Goal: Task Accomplishment & Management: Complete application form

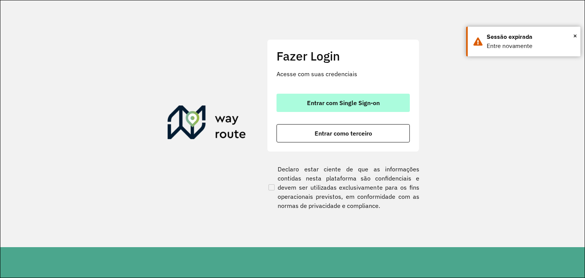
click at [316, 102] on span "Entrar com Single Sign-on" at bounding box center [343, 103] width 73 height 6
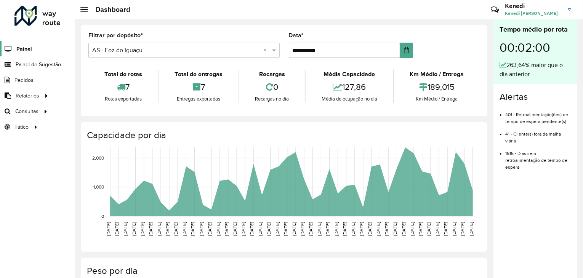
click at [29, 48] on span "Painel" at bounding box center [24, 49] width 16 height 8
click at [53, 66] on span "Painel de Sugestão" at bounding box center [40, 65] width 48 height 8
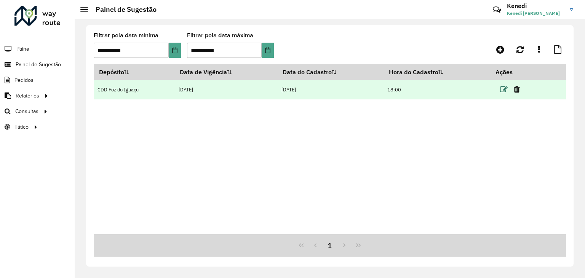
click at [506, 87] on icon at bounding box center [504, 90] width 8 height 8
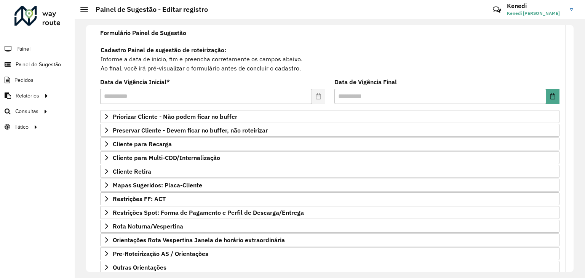
scroll to position [99, 0]
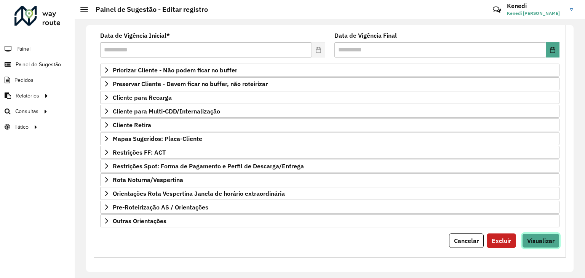
click at [544, 239] on span "Visualizar" at bounding box center [540, 241] width 27 height 8
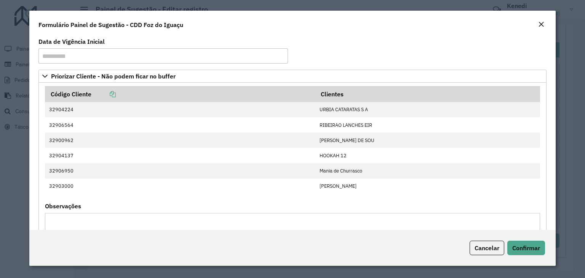
click at [556, 81] on modal-container "**********" at bounding box center [292, 139] width 585 height 278
click at [554, 81] on modal-container "**********" at bounding box center [292, 139] width 585 height 278
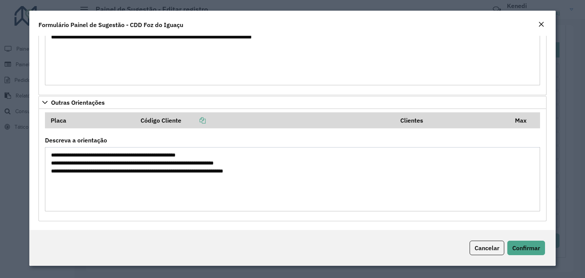
scroll to position [530, 0]
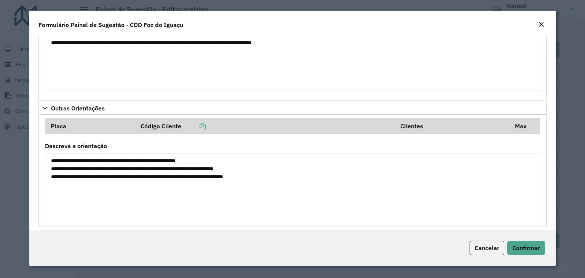
click at [541, 23] on em "Close" at bounding box center [541, 24] width 6 height 6
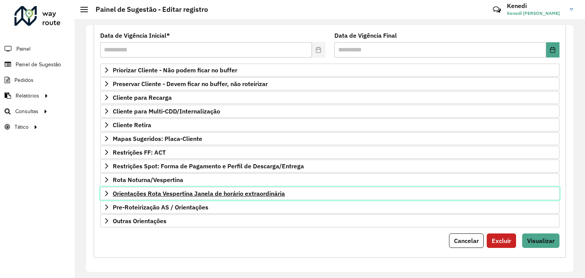
click at [104, 193] on icon at bounding box center [107, 193] width 6 height 6
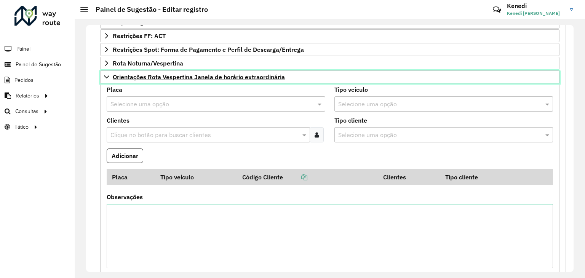
scroll to position [204, 0]
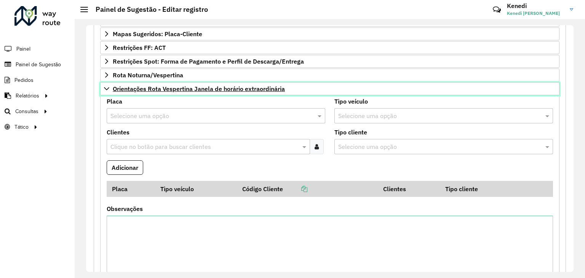
click at [109, 86] on icon at bounding box center [107, 89] width 6 height 6
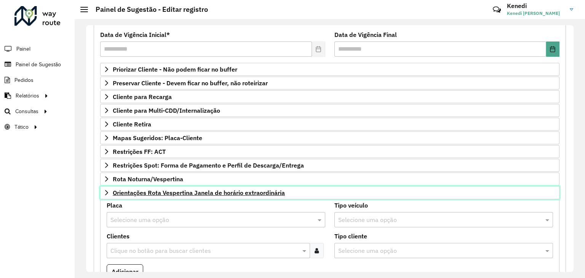
scroll to position [99, 0]
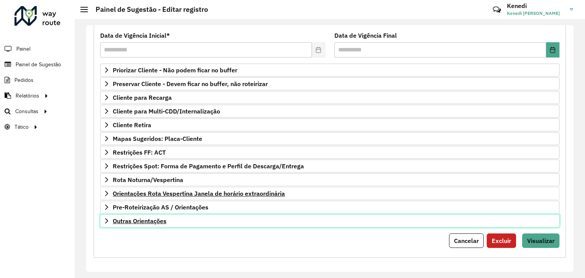
click at [110, 215] on link "Outras Orientações" at bounding box center [329, 220] width 459 height 13
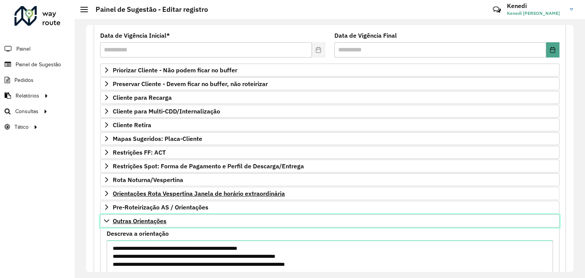
click at [110, 215] on link "Outras Orientações" at bounding box center [329, 220] width 459 height 13
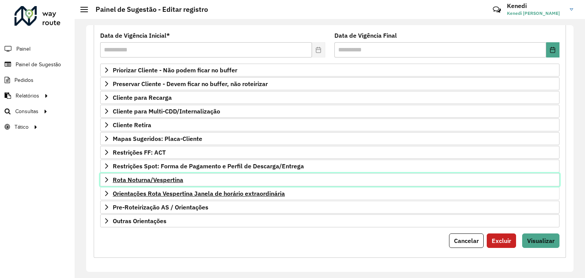
click at [108, 179] on icon at bounding box center [107, 180] width 6 height 6
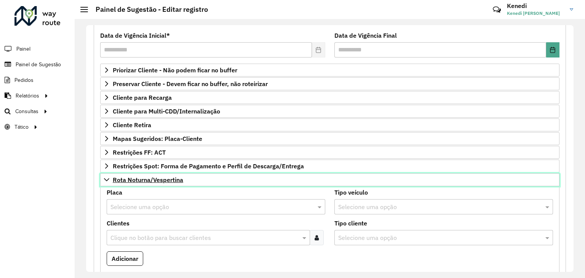
click at [108, 179] on icon at bounding box center [107, 180] width 6 height 6
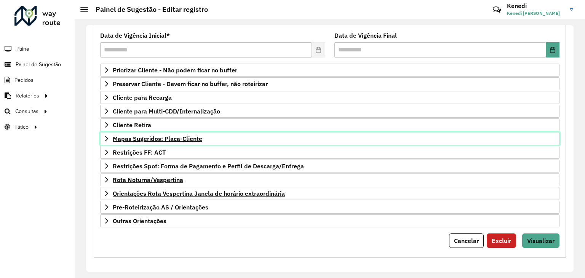
click at [110, 133] on link "Mapas Sugeridos: Placa-Cliente" at bounding box center [329, 138] width 459 height 13
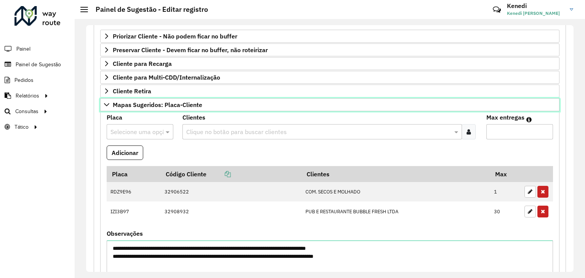
scroll to position [134, 0]
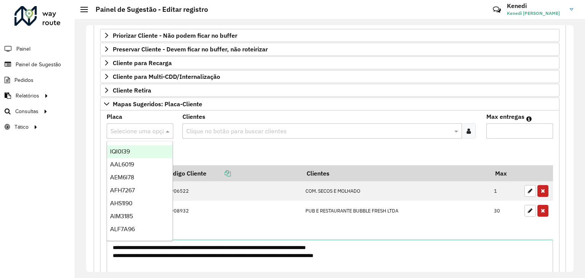
click at [146, 131] on input "text" at bounding box center [132, 131] width 44 height 9
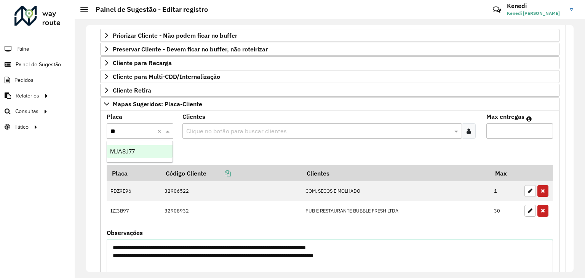
type input "***"
click at [132, 156] on div "MJA8J77" at bounding box center [140, 151] width 66 height 13
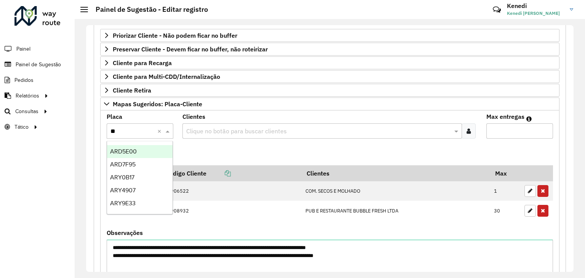
type input "***"
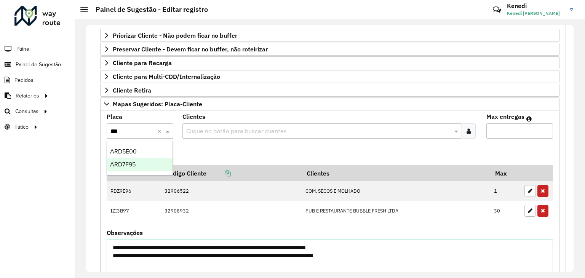
click at [126, 162] on span "ARD7F95" at bounding box center [123, 164] width 26 height 6
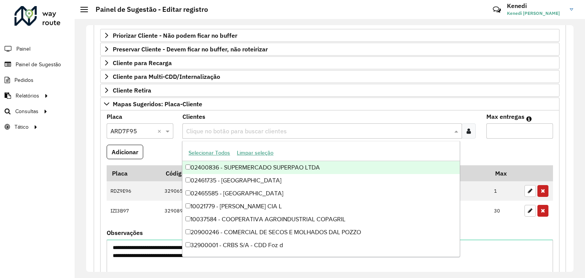
click at [200, 127] on input "text" at bounding box center [318, 131] width 268 height 9
click at [33, 182] on div "Roteirizador AmbevTech Painel Painel de Sugestão Pedidos Relatórios Clientes Cl…" at bounding box center [37, 139] width 75 height 278
click at [235, 129] on input "text" at bounding box center [318, 131] width 268 height 9
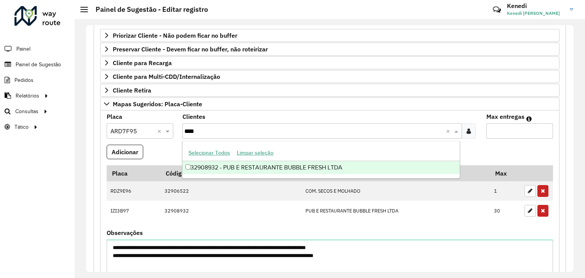
type input "****"
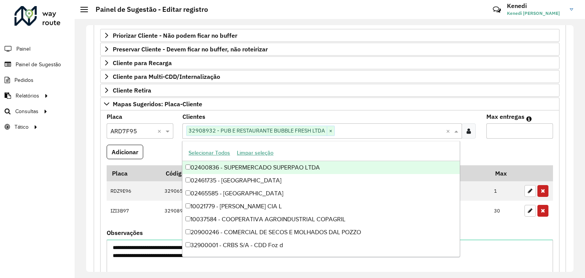
click at [491, 132] on input "Max entregas" at bounding box center [519, 130] width 67 height 15
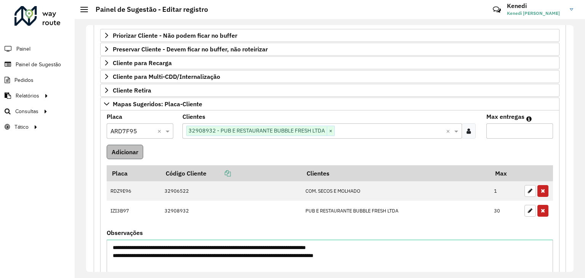
type input "**"
click at [134, 153] on button "Adicionar" at bounding box center [125, 152] width 37 height 14
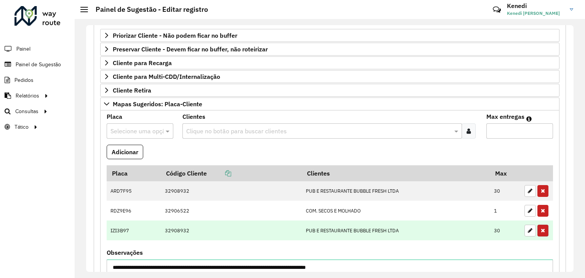
click at [544, 229] on button "button" at bounding box center [542, 231] width 11 height 12
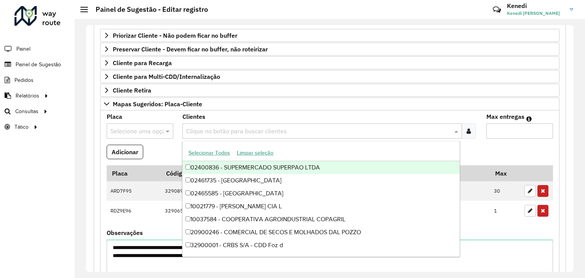
click at [538, 147] on formly-field "Adicionar" at bounding box center [329, 155] width 455 height 21
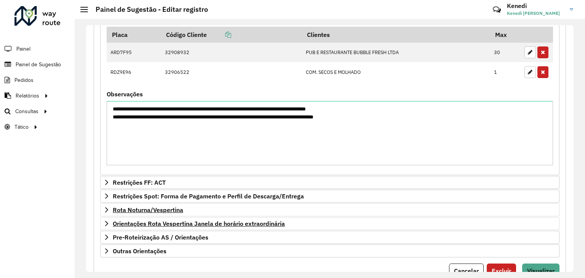
scroll to position [302, 0]
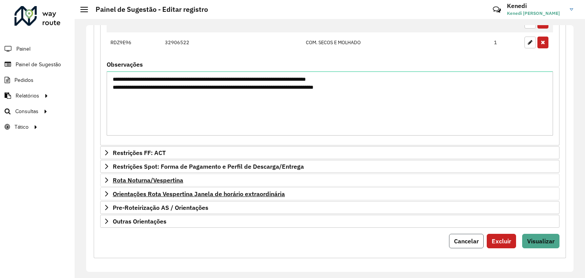
click at [471, 237] on span "Cancelar" at bounding box center [466, 241] width 25 height 8
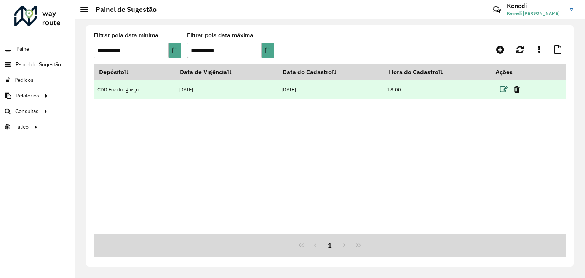
click at [503, 89] on icon at bounding box center [504, 90] width 8 height 8
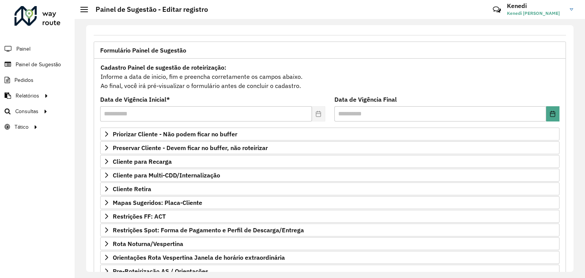
scroll to position [37, 0]
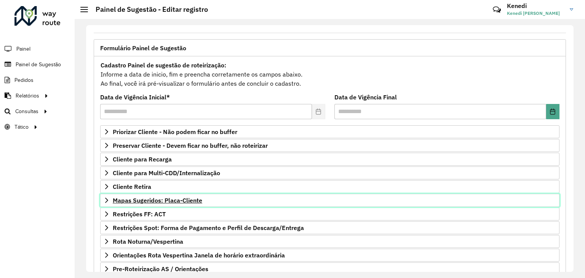
click at [106, 198] on icon at bounding box center [107, 200] width 6 height 6
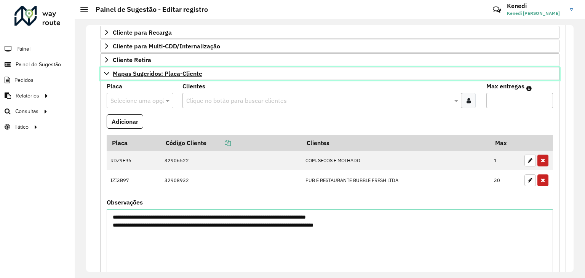
scroll to position [168, 0]
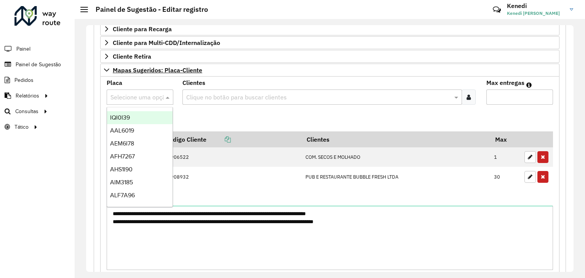
click at [131, 93] on input "text" at bounding box center [132, 97] width 44 height 9
type input "***"
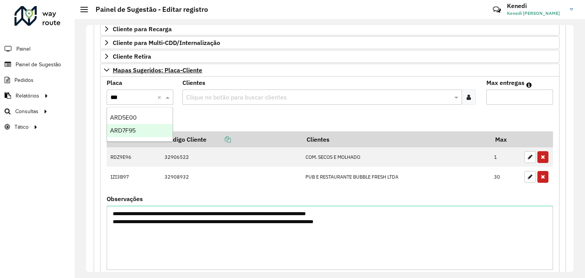
click at [128, 131] on span "ARD7F95" at bounding box center [123, 130] width 26 height 6
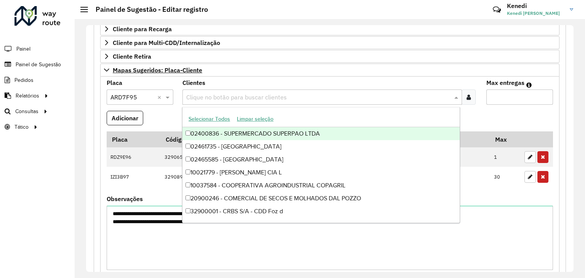
click at [201, 94] on input "text" at bounding box center [318, 97] width 268 height 9
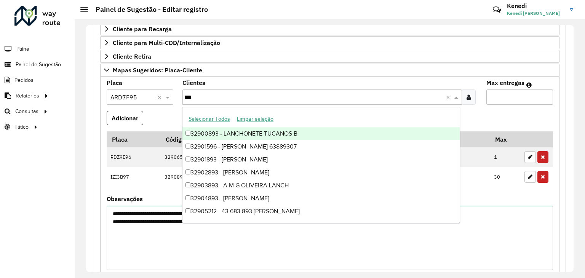
type input "****"
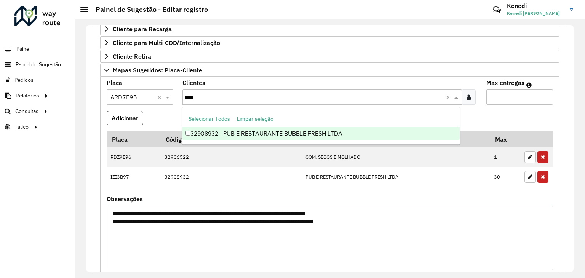
click at [196, 132] on div "32908932 - PUB E RESTAURANTE BUBBLE FRESH LTDA" at bounding box center [320, 133] width 277 height 13
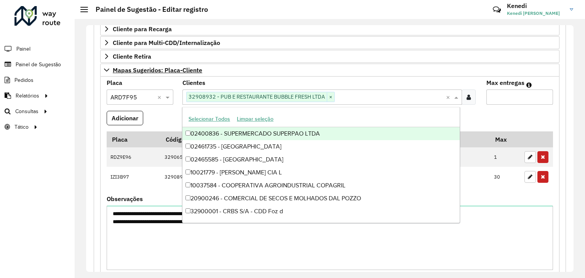
click at [465, 115] on formly-field "Adicionar" at bounding box center [329, 121] width 455 height 21
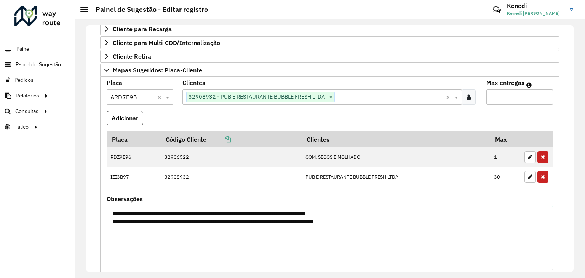
click at [495, 93] on input "Max entregas" at bounding box center [519, 96] width 67 height 15
type input "**"
click at [446, 114] on formly-field "Adicionar" at bounding box center [329, 121] width 455 height 21
click at [128, 117] on button "Adicionar" at bounding box center [125, 118] width 37 height 14
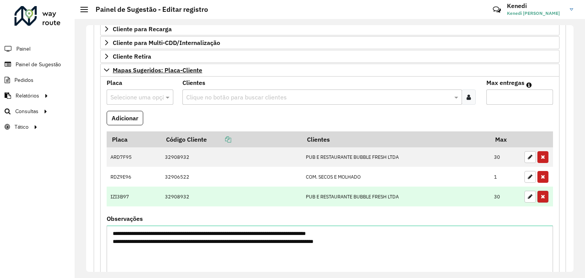
click at [542, 196] on icon "button" at bounding box center [543, 196] width 4 height 5
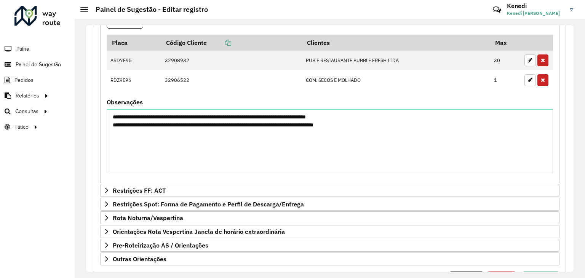
scroll to position [302, 0]
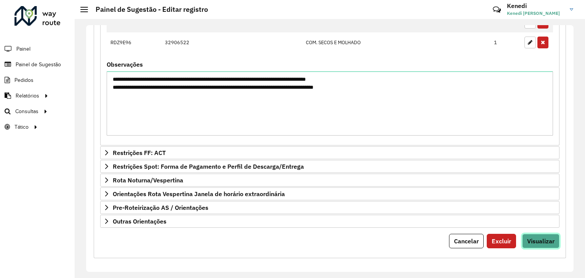
click at [540, 240] on span "Visualizar" at bounding box center [540, 241] width 27 height 8
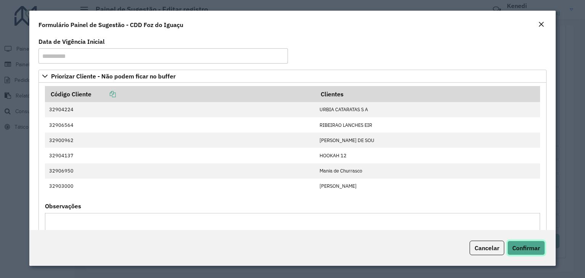
click at [525, 248] on span "Confirmar" at bounding box center [526, 248] width 28 height 8
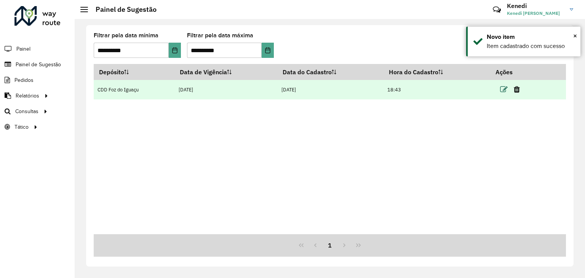
click at [505, 88] on icon at bounding box center [504, 90] width 8 height 8
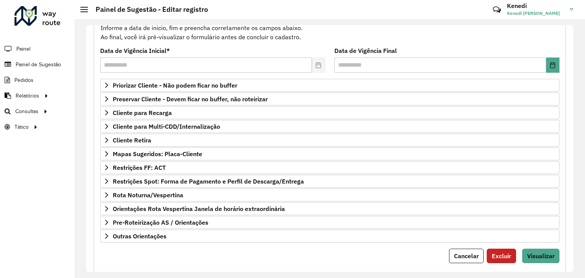
scroll to position [99, 0]
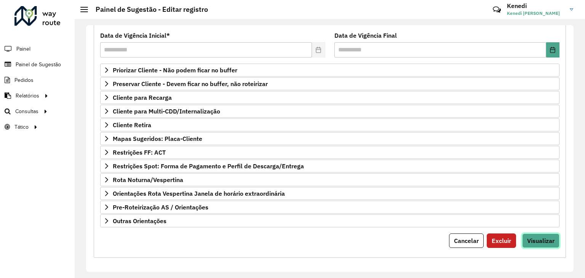
click at [542, 233] on button "Visualizar" at bounding box center [540, 240] width 37 height 14
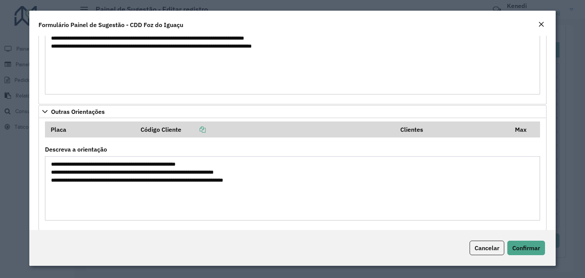
scroll to position [536, 0]
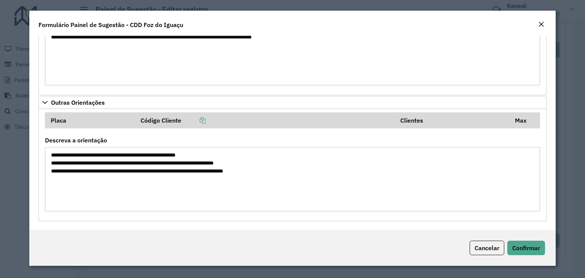
click at [543, 23] on em "Close" at bounding box center [541, 24] width 6 height 6
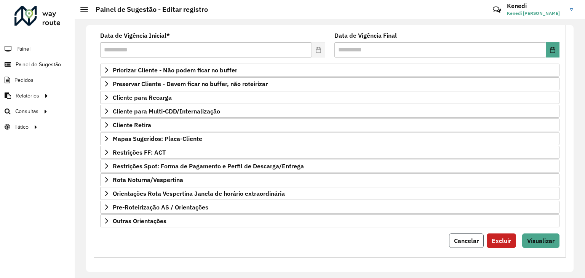
click at [465, 237] on span "Cancelar" at bounding box center [466, 241] width 25 height 8
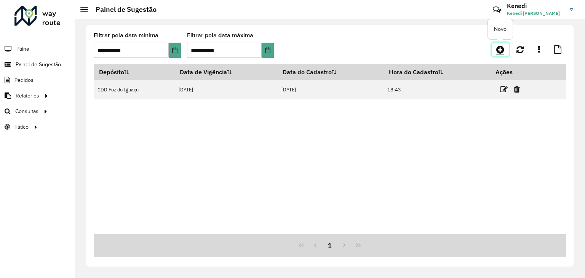
click at [498, 52] on icon at bounding box center [500, 49] width 8 height 9
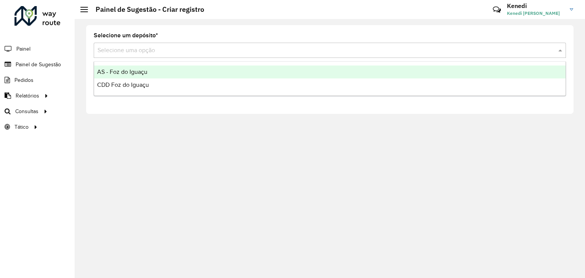
click at [406, 48] on input "text" at bounding box center [321, 50] width 449 height 9
click at [132, 75] on div "AS - Foz do Iguaçu" at bounding box center [329, 72] width 471 height 13
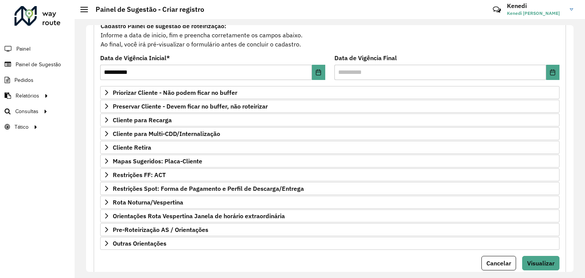
scroll to position [78, 0]
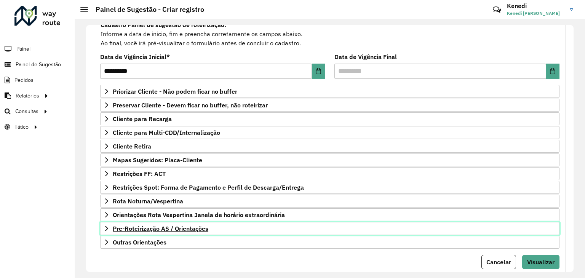
click at [106, 227] on icon at bounding box center [106, 228] width 3 height 5
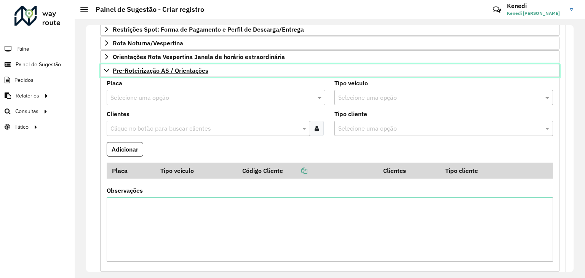
scroll to position [224, 0]
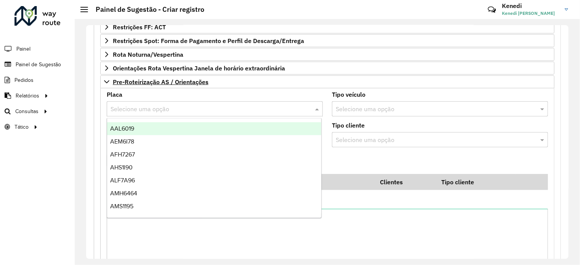
click at [134, 101] on div "Selecione uma opção" at bounding box center [215, 108] width 216 height 15
type input "***"
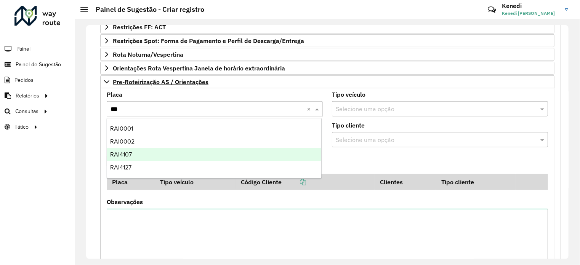
click at [126, 153] on span "RAI4107" at bounding box center [121, 154] width 22 height 6
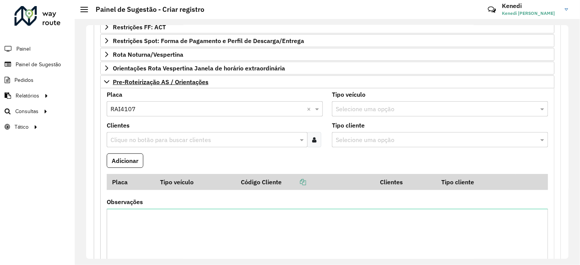
click at [139, 137] on input "text" at bounding box center [203, 140] width 189 height 9
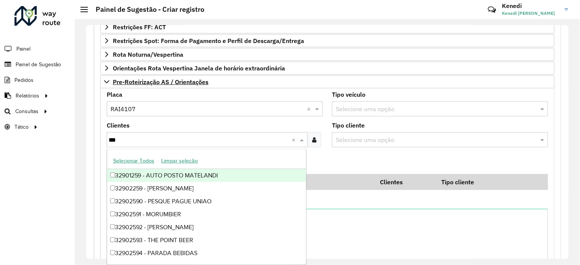
type input "****"
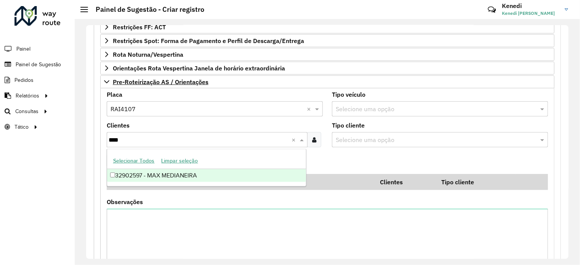
click at [126, 174] on div "32902597 - MAX MEDIANEIRA" at bounding box center [206, 175] width 199 height 13
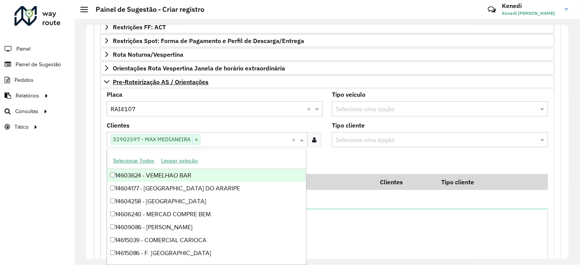
click at [334, 159] on formly-field "Adicionar" at bounding box center [327, 163] width 450 height 21
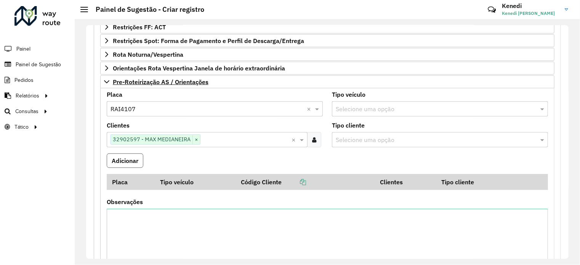
click at [130, 157] on button "Adicionar" at bounding box center [125, 160] width 37 height 14
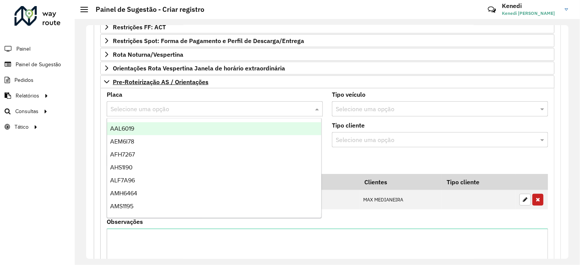
click at [150, 109] on input "text" at bounding box center [206, 109] width 193 height 9
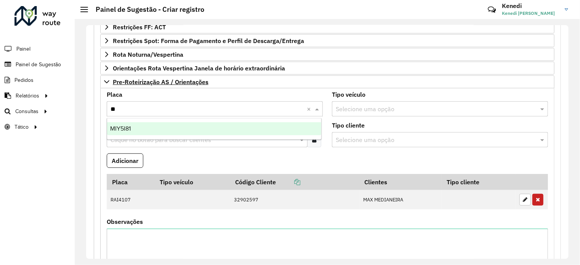
type input "***"
click at [124, 128] on span "MIY5I81" at bounding box center [120, 128] width 21 height 6
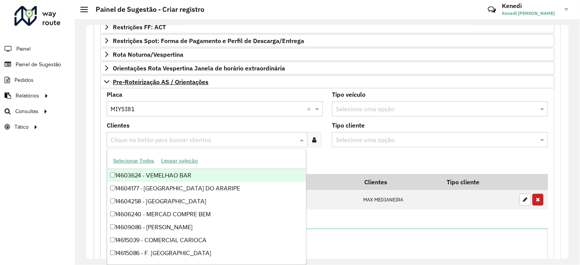
click at [123, 138] on input "text" at bounding box center [203, 140] width 189 height 9
type input "***"
click at [128, 175] on div "32900731 - SUPERMERCADOS IRANI" at bounding box center [206, 175] width 199 height 13
click at [322, 160] on formly-field "Adicionar" at bounding box center [327, 163] width 450 height 21
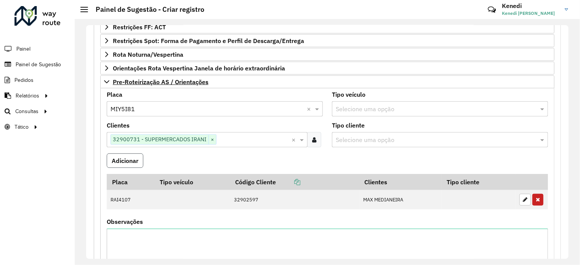
click at [120, 156] on button "Adicionar" at bounding box center [125, 160] width 37 height 14
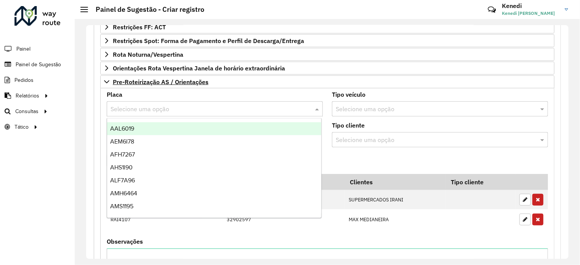
click at [138, 107] on input "text" at bounding box center [206, 109] width 193 height 9
type input "***"
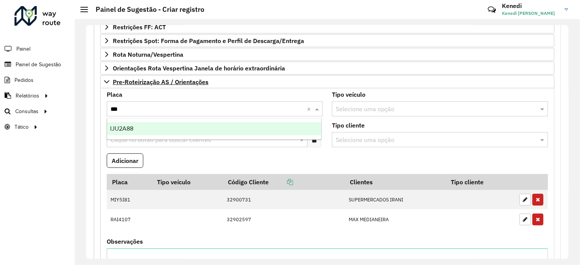
click at [123, 129] on span "IJU2A88" at bounding box center [121, 128] width 23 height 6
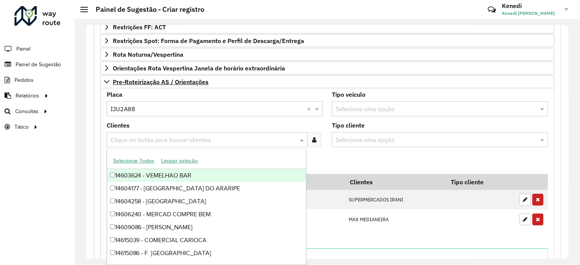
click at [129, 137] on input "text" at bounding box center [203, 140] width 189 height 9
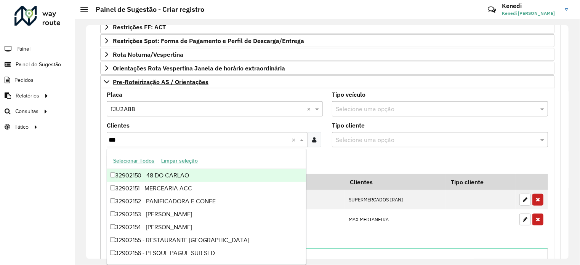
type input "****"
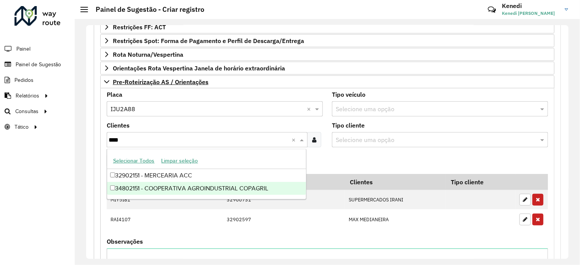
click at [129, 185] on div "34802151 - COOPERATIVA AGROINDUSTRIAL COPAGRIL" at bounding box center [206, 188] width 199 height 13
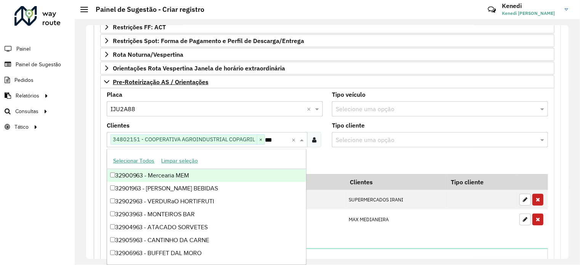
type input "****"
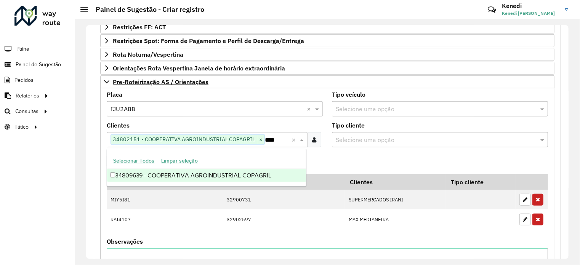
click at [232, 174] on div "34809639 - COOPERATIVA AGROINDUSTRIAL COPAGRIL" at bounding box center [206, 175] width 199 height 13
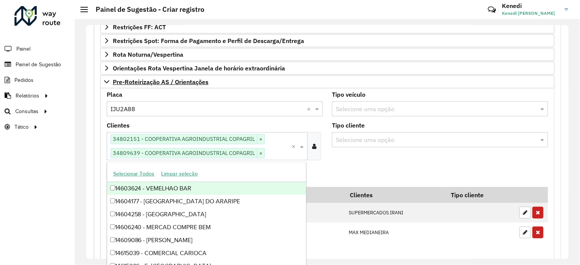
click at [334, 159] on formly-field "Tipo cliente Selecione uma opção" at bounding box center [439, 145] width 225 height 44
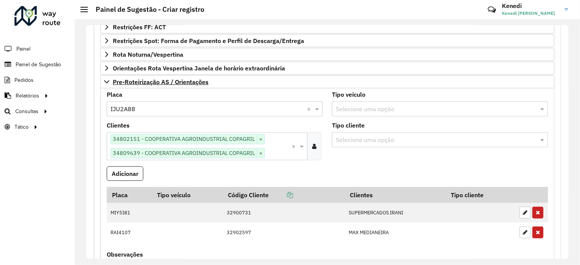
click at [334, 159] on formly-field "Tipo cliente Selecione uma opção" at bounding box center [439, 145] width 225 height 44
click at [134, 171] on button "Adicionar" at bounding box center [125, 173] width 37 height 14
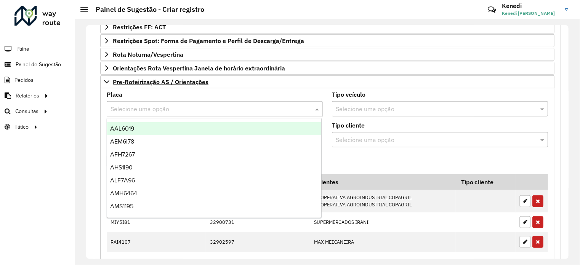
click at [150, 107] on input "text" at bounding box center [206, 109] width 193 height 9
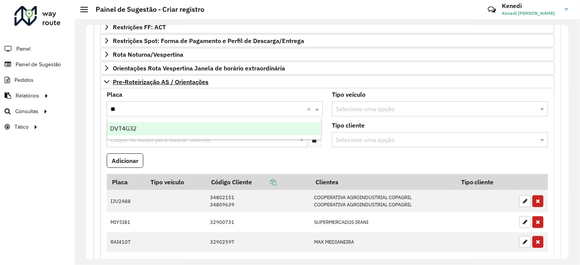
type input "***"
click at [137, 128] on div "DVT4G32" at bounding box center [214, 128] width 214 height 13
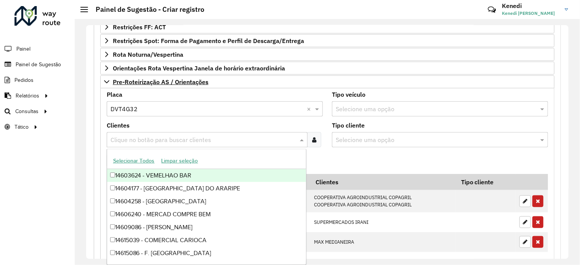
click at [128, 141] on input "text" at bounding box center [203, 140] width 189 height 9
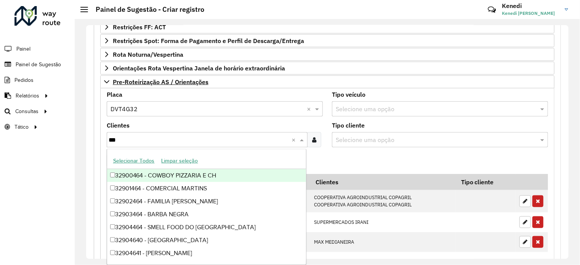
type input "****"
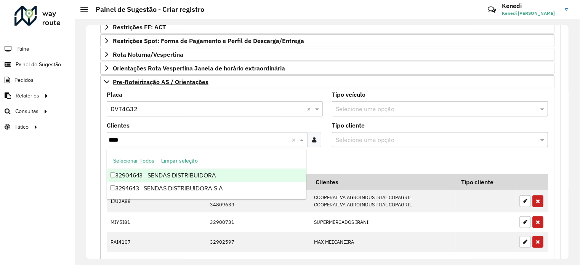
click at [121, 177] on div "32904643 - SENDAS DISTRIBUIDORA" at bounding box center [206, 175] width 199 height 13
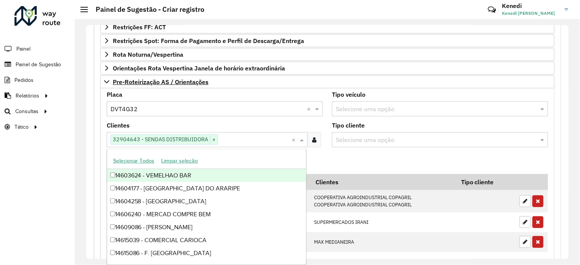
click at [328, 157] on formly-field "Adicionar" at bounding box center [327, 163] width 450 height 21
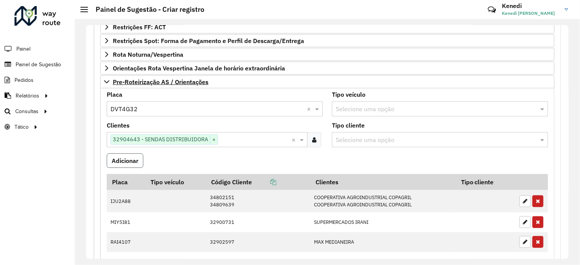
click at [132, 160] on button "Adicionar" at bounding box center [125, 160] width 37 height 14
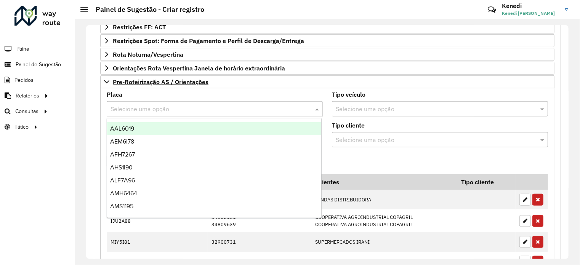
click at [146, 109] on input "text" at bounding box center [206, 109] width 193 height 9
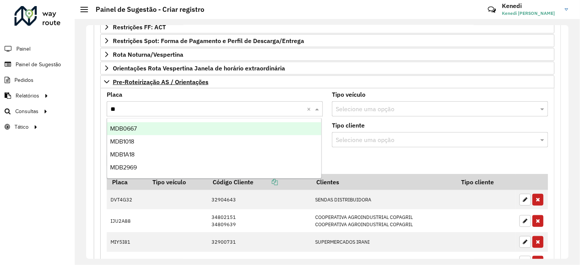
type input "***"
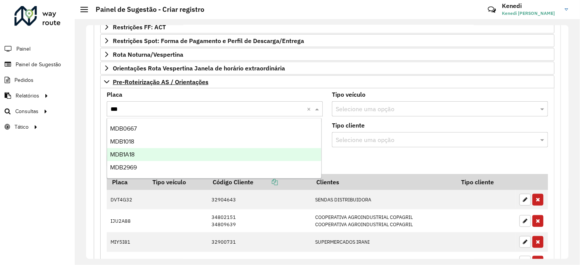
click at [131, 152] on span "MDB1A18" at bounding box center [122, 154] width 24 height 6
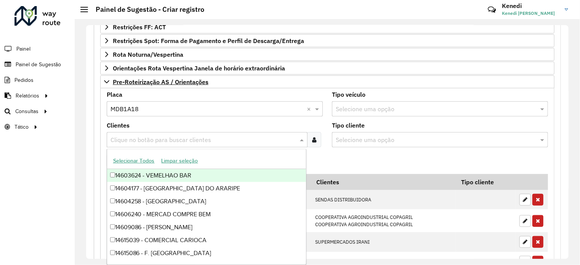
click at [134, 138] on input "text" at bounding box center [203, 140] width 189 height 9
type input "***"
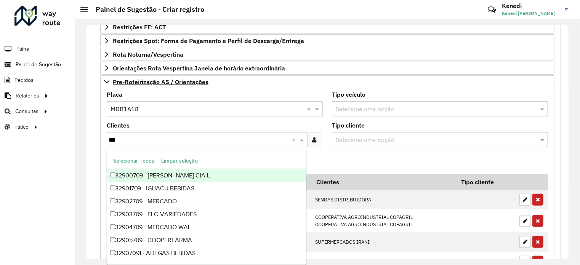
click at [115, 174] on div "32900709 - [PERSON_NAME] CIA L" at bounding box center [206, 175] width 199 height 13
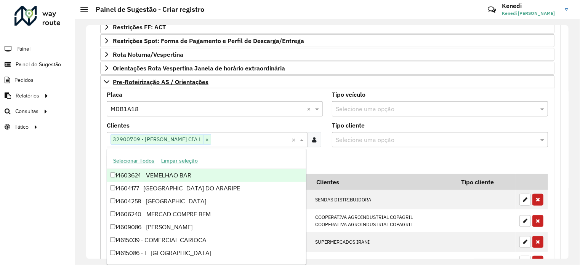
click at [350, 163] on formly-field "Adicionar" at bounding box center [327, 163] width 450 height 21
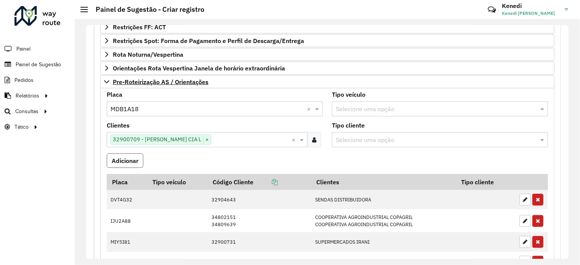
click at [130, 163] on button "Adicionar" at bounding box center [125, 160] width 37 height 14
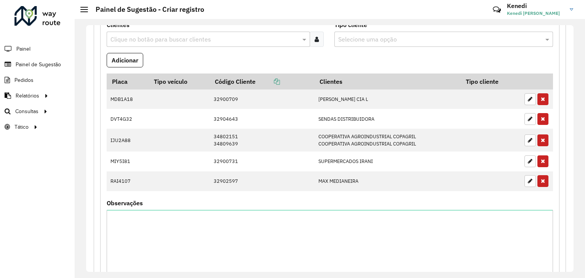
scroll to position [395, 0]
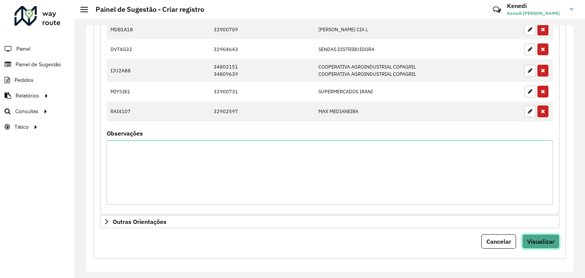
click at [531, 241] on span "Visualizar" at bounding box center [540, 242] width 27 height 8
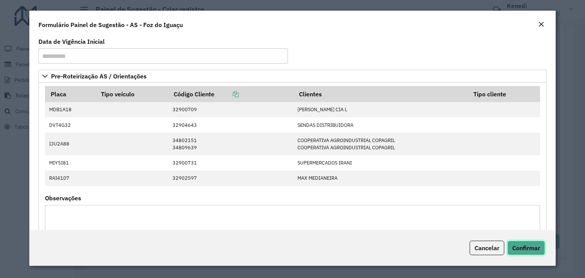
click at [530, 247] on span "Confirmar" at bounding box center [526, 248] width 28 height 8
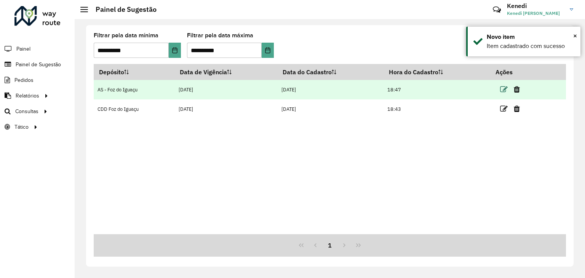
click at [504, 87] on icon at bounding box center [504, 90] width 8 height 8
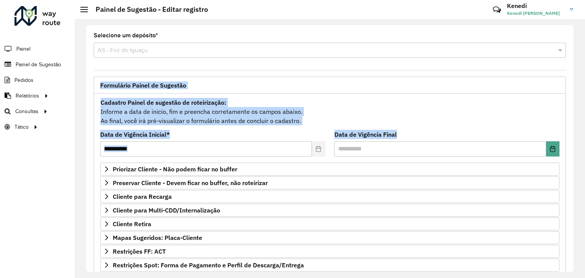
drag, startPoint x: 573, startPoint y: 136, endPoint x: 573, endPoint y: 153, distance: 16.8
click at [573, 153] on div "**********" at bounding box center [329, 148] width 487 height 247
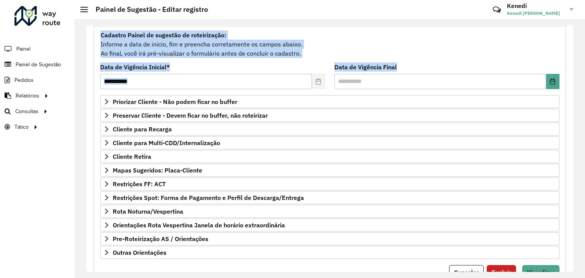
scroll to position [99, 0]
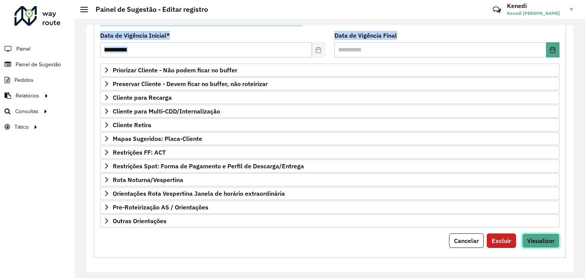
click at [544, 239] on span "Visualizar" at bounding box center [540, 241] width 27 height 8
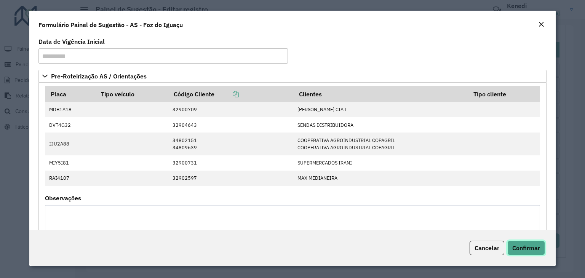
click at [527, 250] on span "Confirmar" at bounding box center [526, 248] width 28 height 8
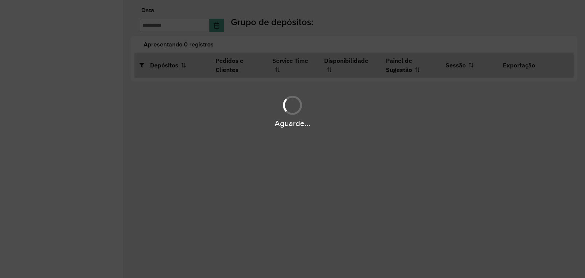
type input "**********"
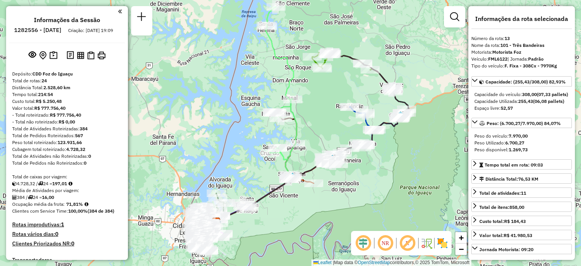
select select "**********"
